Goal: Task Accomplishment & Management: Complete application form

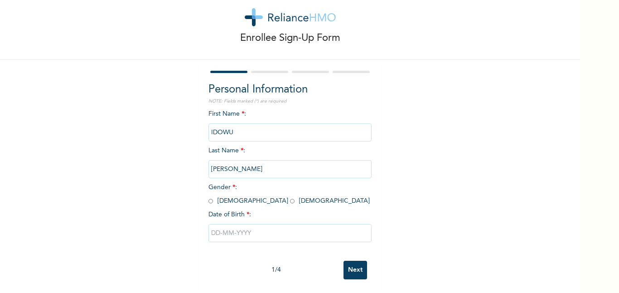
scroll to position [26, 0]
click at [209, 197] on input "radio" at bounding box center [211, 201] width 5 height 9
radio input "true"
click at [223, 231] on input "text" at bounding box center [290, 233] width 163 height 18
select select "8"
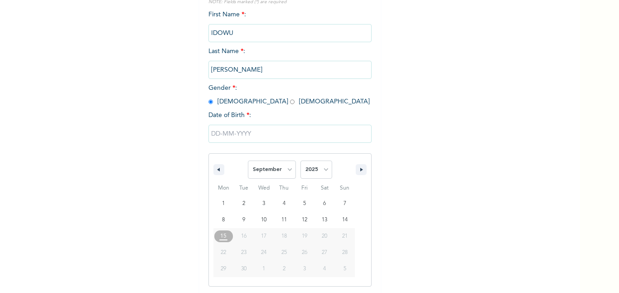
scroll to position [119, 0]
click at [318, 165] on select "2025 2024 2023 2022 2021 2020 2019 2018 2017 2016 2015 2014 2013 2012 2011 2010…" at bounding box center [317, 169] width 32 height 18
select select "1998"
click at [301, 160] on select "2025 2024 2023 2022 2021 2020 2019 2018 2017 2016 2015 2014 2013 2012 2011 2010…" at bounding box center [317, 169] width 32 height 18
click at [280, 166] on select "January February March April May June July August September October November De…" at bounding box center [272, 169] width 48 height 18
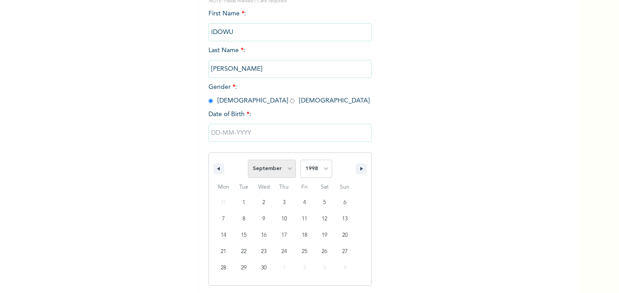
select select "1"
click at [248, 160] on select "January February March April May June July August September October November De…" at bounding box center [272, 169] width 48 height 18
type input "[DATE]"
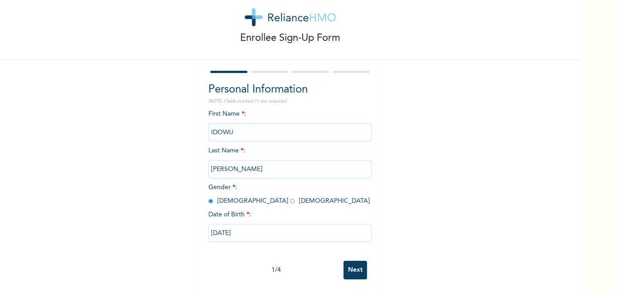
scroll to position [26, 0]
click at [354, 261] on input "Next" at bounding box center [356, 270] width 24 height 19
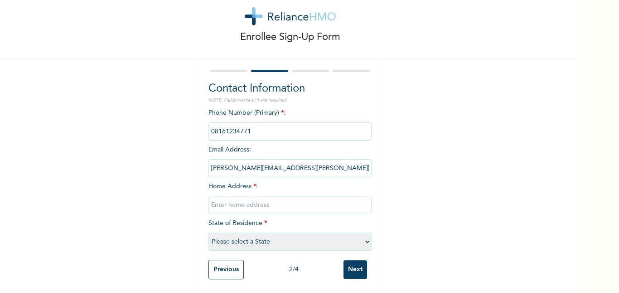
click at [287, 198] on input "text" at bounding box center [290, 205] width 163 height 18
type input "c"
type input "Car park C, [GEOGRAPHIC_DATA]"
click at [296, 233] on select "Please select a State [PERSON_NAME] (FCT) [PERSON_NAME] Ibom [GEOGRAPHIC_DATA] …" at bounding box center [290, 242] width 163 height 18
select select "28"
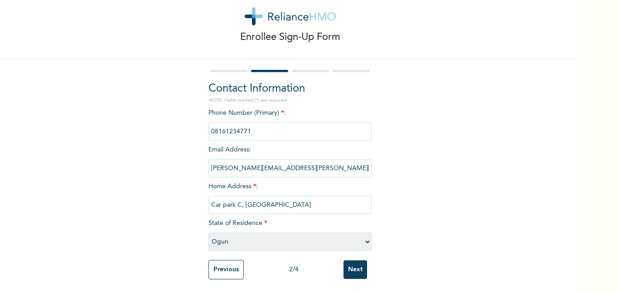
click at [209, 233] on select "Please select a State [PERSON_NAME] (FCT) [PERSON_NAME] Ibom [GEOGRAPHIC_DATA] …" at bounding box center [290, 242] width 163 height 18
click at [353, 261] on input "Next" at bounding box center [356, 269] width 24 height 19
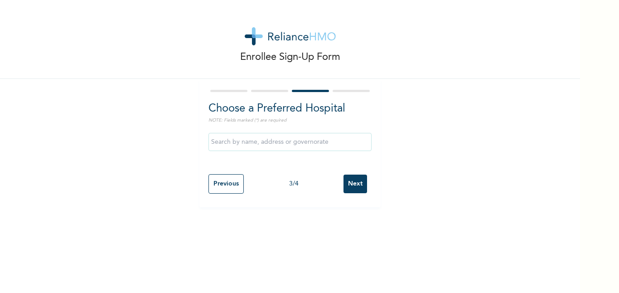
scroll to position [0, 0]
click at [260, 143] on input "text" at bounding box center [290, 142] width 163 height 18
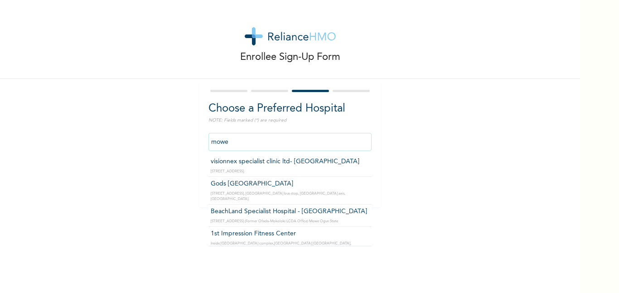
scroll to position [74, 0]
type input "BeachLand Specialist Hospital - [GEOGRAPHIC_DATA]"
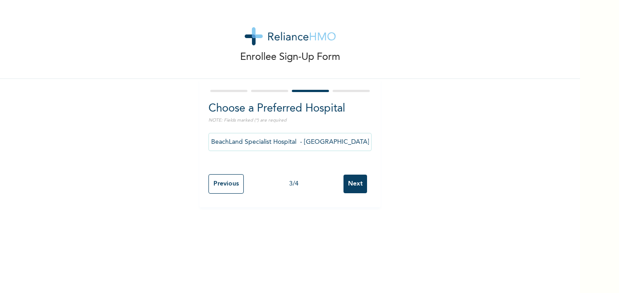
click at [348, 182] on input "Next" at bounding box center [356, 184] width 24 height 19
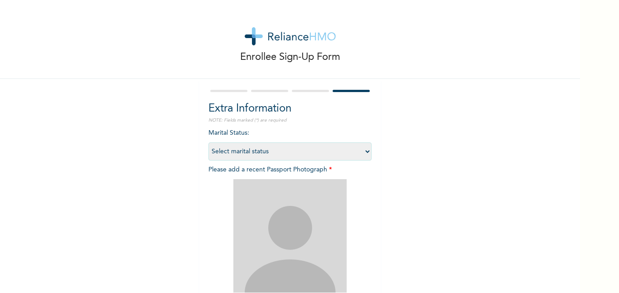
click at [329, 152] on select "Select marital status [DEMOGRAPHIC_DATA] Married [DEMOGRAPHIC_DATA] Widow/[DEMO…" at bounding box center [290, 151] width 163 height 18
select select "1"
click at [209, 142] on select "Select marital status [DEMOGRAPHIC_DATA] Married [DEMOGRAPHIC_DATA] Widow/[DEMO…" at bounding box center [290, 151] width 163 height 18
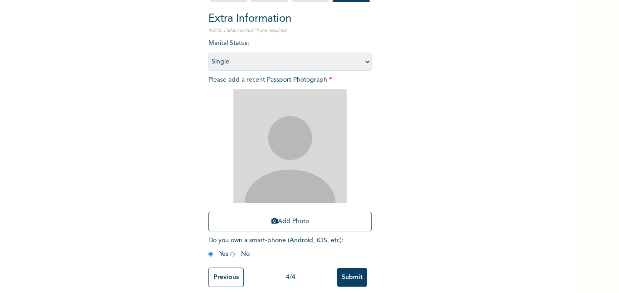
scroll to position [104, 0]
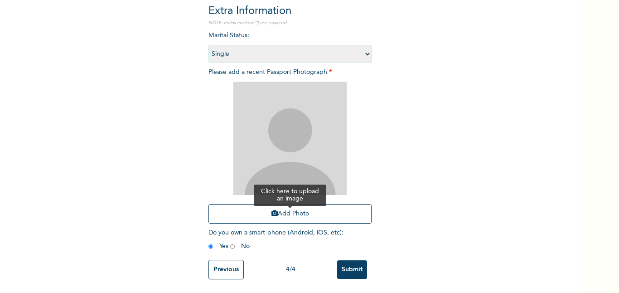
click at [276, 212] on button "Add Photo" at bounding box center [290, 213] width 163 height 19
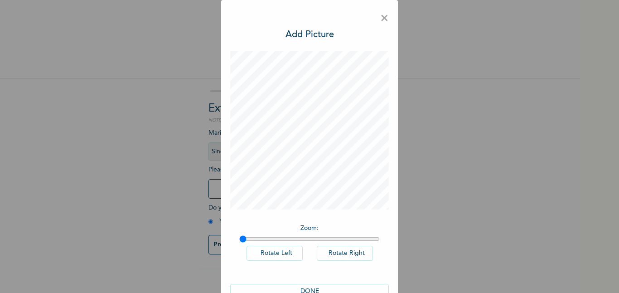
scroll to position [24, 0]
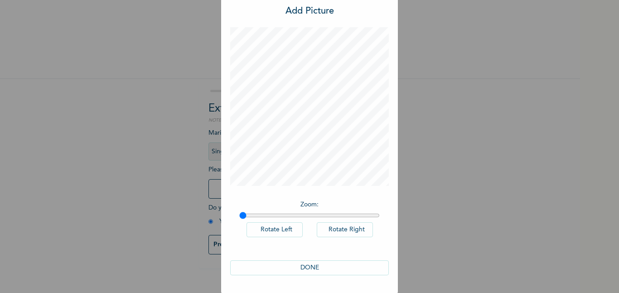
click at [303, 266] on button "DONE" at bounding box center [309, 267] width 159 height 15
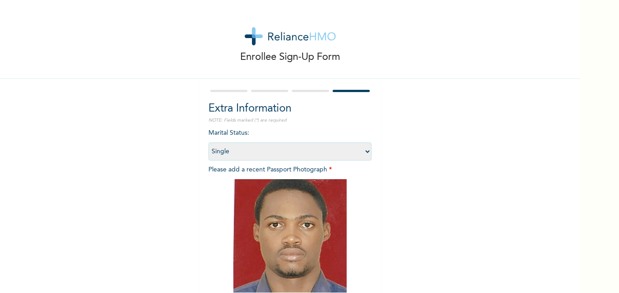
scroll to position [104, 0]
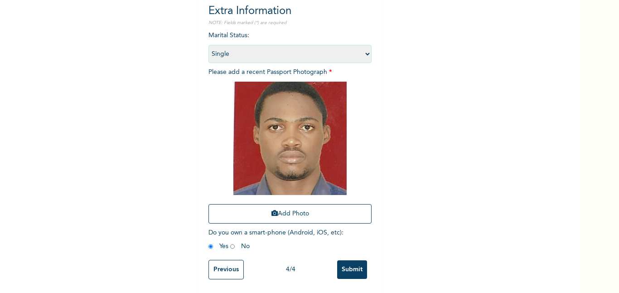
click at [347, 267] on input "Submit" at bounding box center [352, 269] width 30 height 19
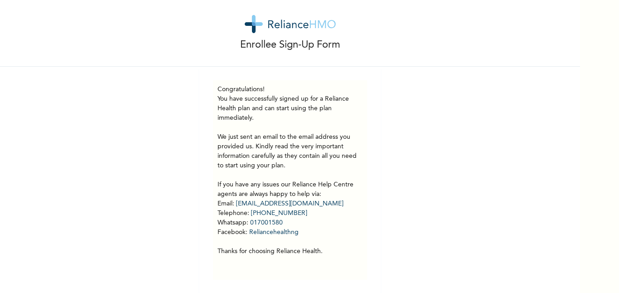
scroll to position [19, 0]
